Goal: Task Accomplishment & Management: Use online tool/utility

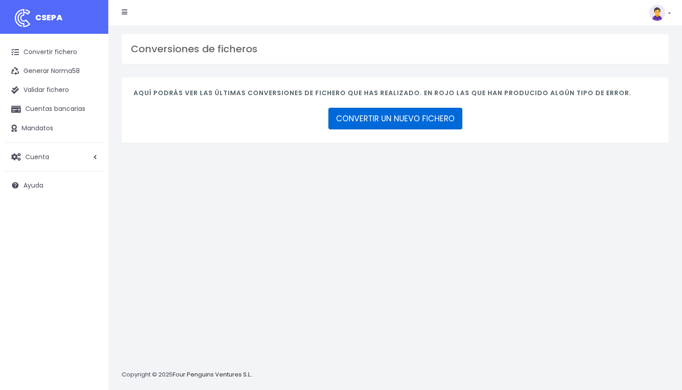
click at [394, 120] on link "CONVERTIR UN NUEVO FICHERO" at bounding box center [395, 119] width 134 height 22
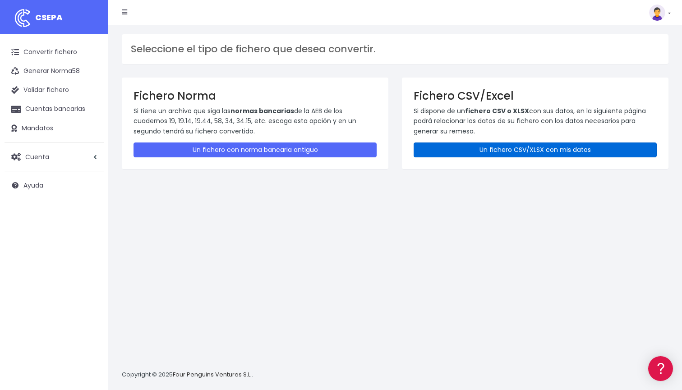
click at [467, 155] on link "Un fichero CSV/XLSX con mis datos" at bounding box center [535, 150] width 243 height 15
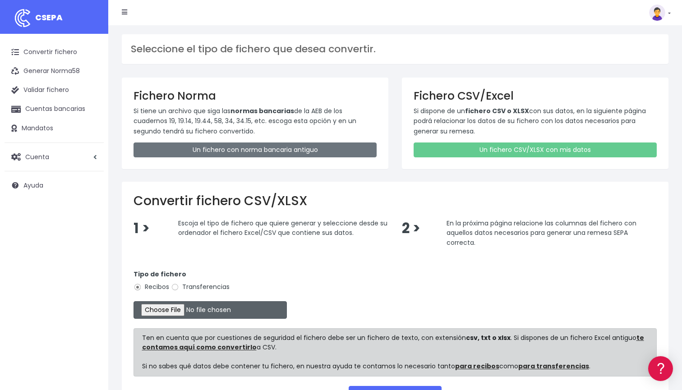
click at [174, 304] on input "file" at bounding box center [210, 310] width 153 height 18
type input "C:\fakepath\DOMICILIACION SOLARIS [DATE].xlsx"
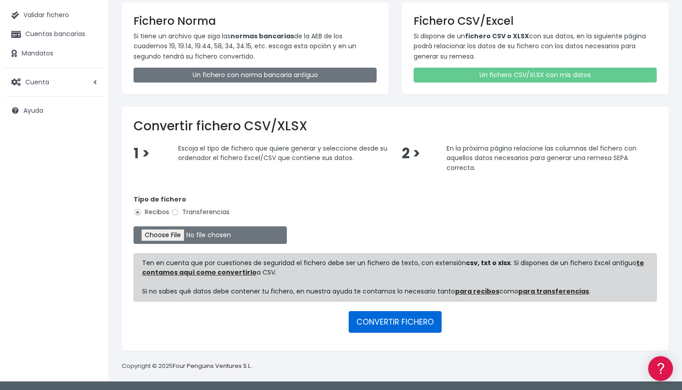
scroll to position [74, 0]
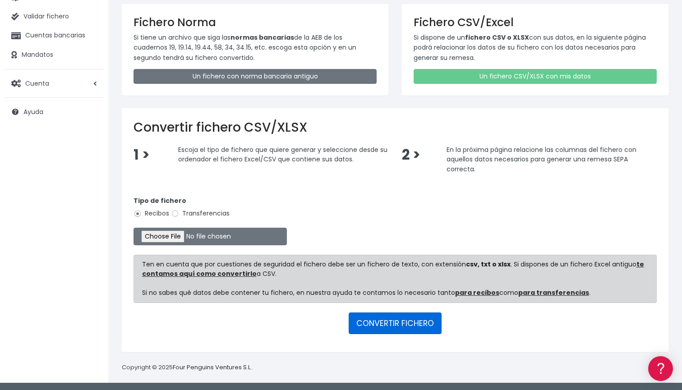
click at [384, 324] on button "CONVERTIR FICHERO" at bounding box center [395, 324] width 93 height 22
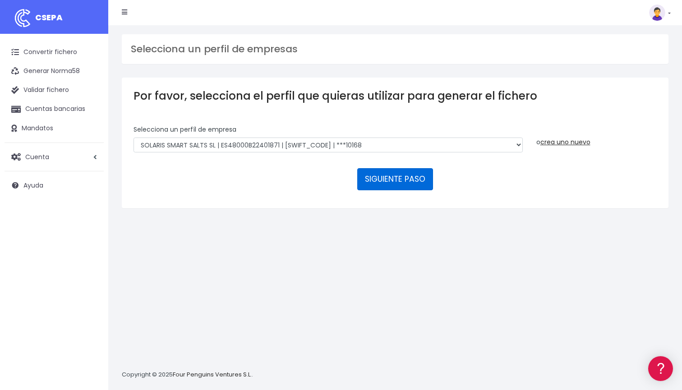
click at [373, 178] on button "SIGUIENTE PASO" at bounding box center [395, 179] width 76 height 22
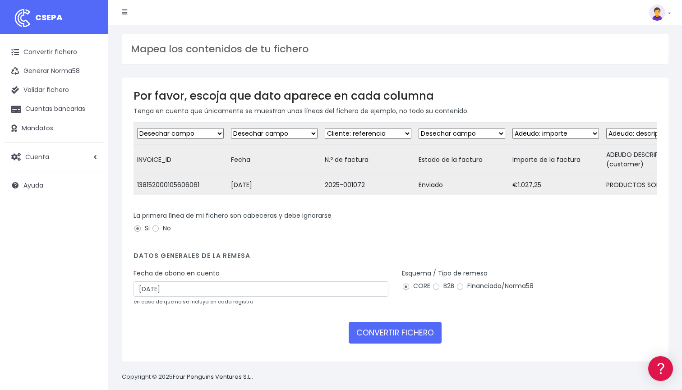
scroll to position [11, 0]
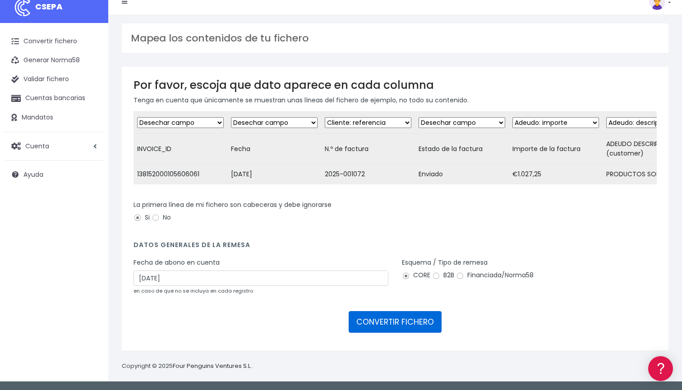
click at [420, 321] on button "CONVERTIR FICHERO" at bounding box center [395, 322] width 93 height 22
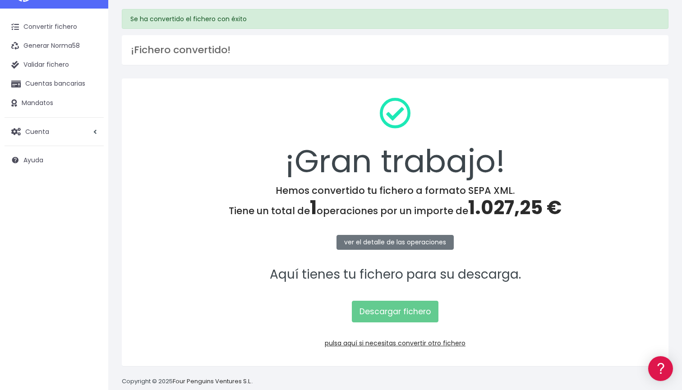
scroll to position [26, 0]
click at [418, 313] on link "Descargar fichero" at bounding box center [395, 311] width 87 height 22
click at [396, 240] on link "ver el detalle de las operaciones" at bounding box center [395, 242] width 117 height 15
